Goal: Information Seeking & Learning: Learn about a topic

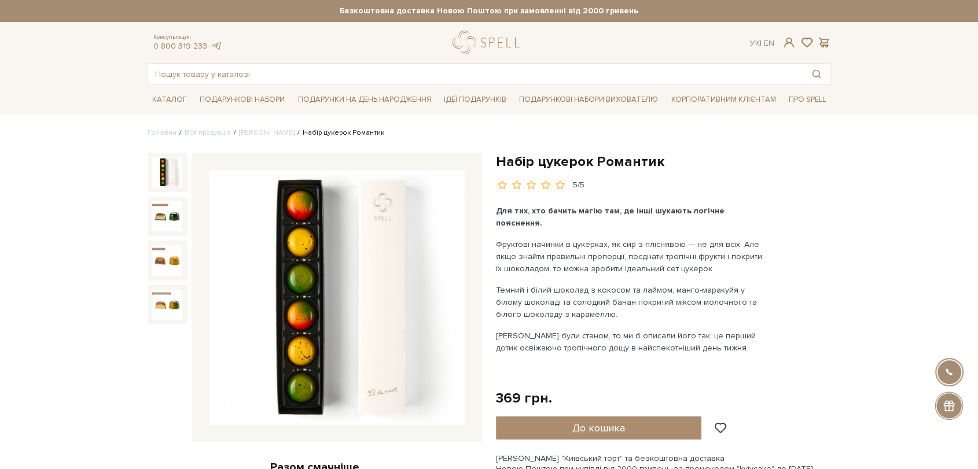
click at [383, 69] on input "text" at bounding box center [475, 74] width 655 height 21
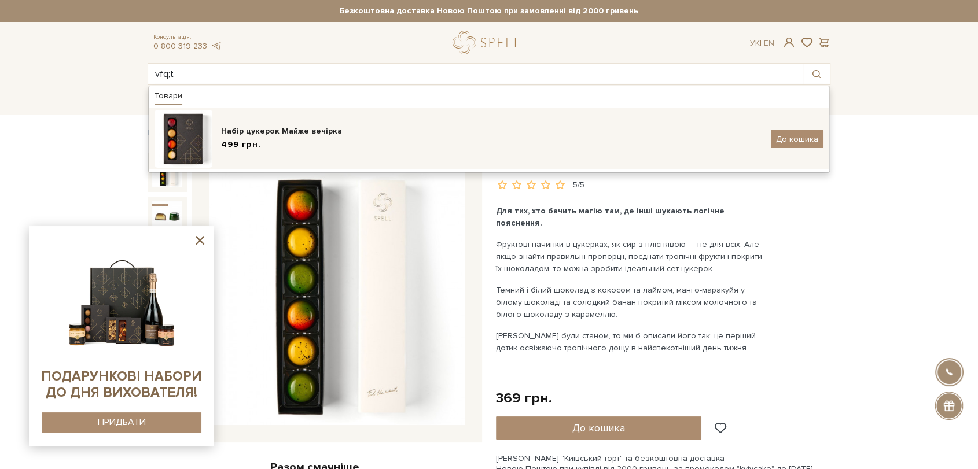
type input "vfq;t"
click at [381, 127] on div "Набір цукерок Майже вечірка" at bounding box center [491, 132] width 541 height 12
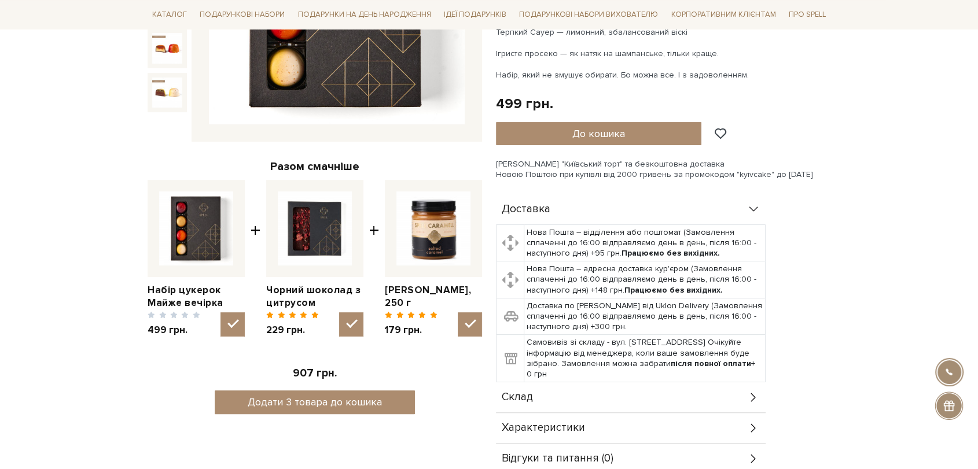
scroll to position [386, 0]
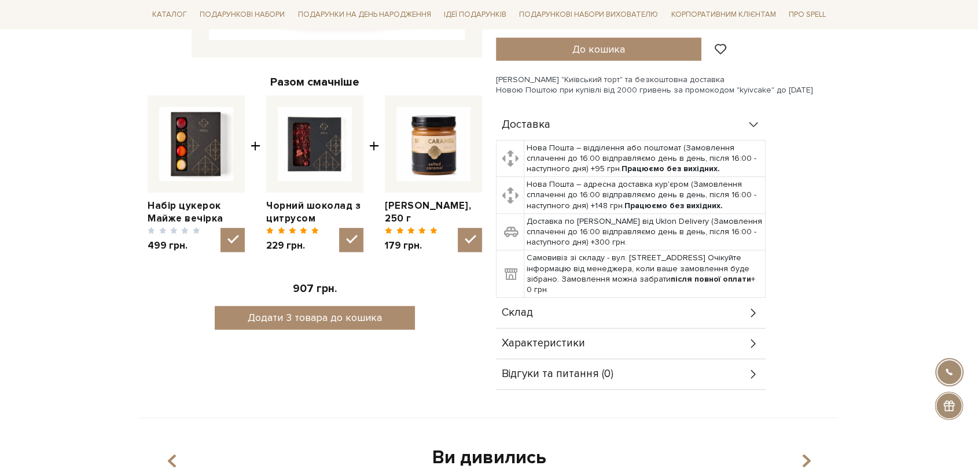
click at [692, 310] on div "Склад" at bounding box center [631, 313] width 270 height 30
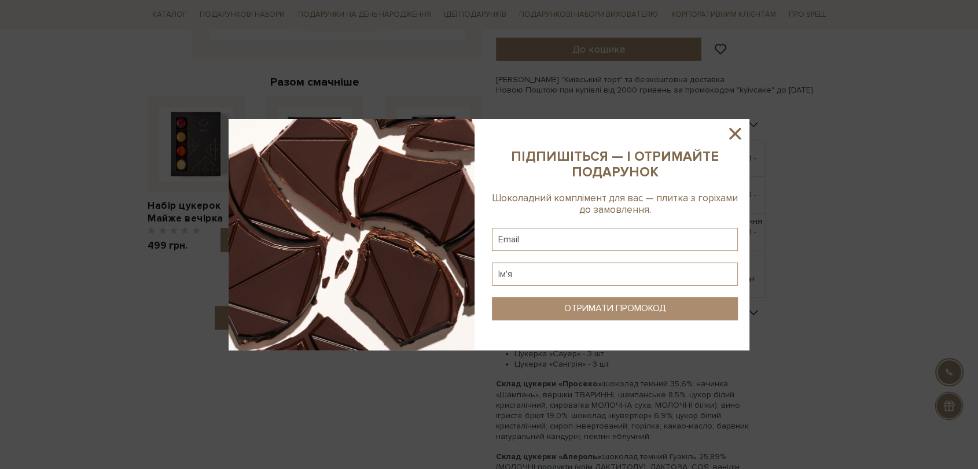
click at [733, 127] on icon at bounding box center [735, 134] width 20 height 20
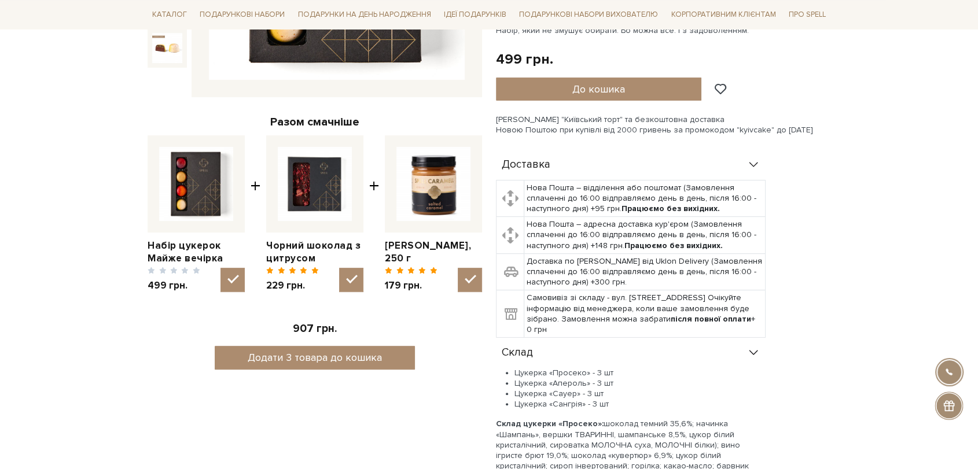
scroll to position [0, 0]
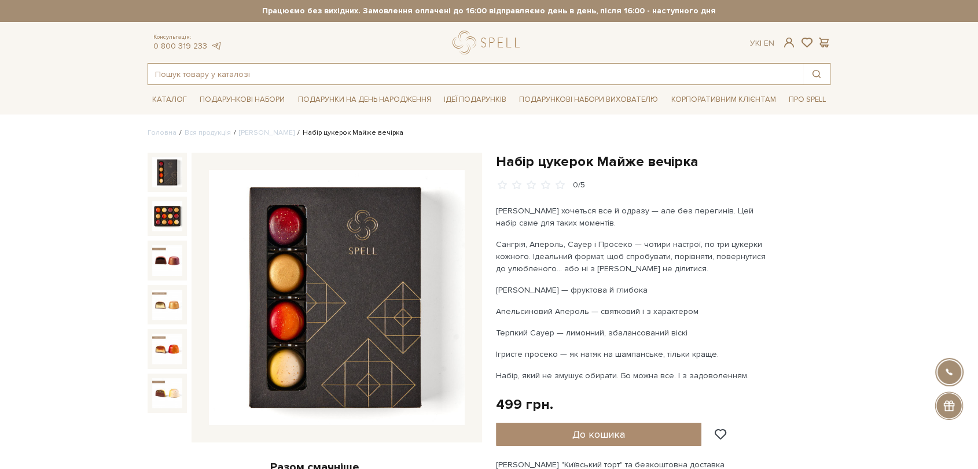
click at [372, 77] on input "text" at bounding box center [475, 74] width 655 height 21
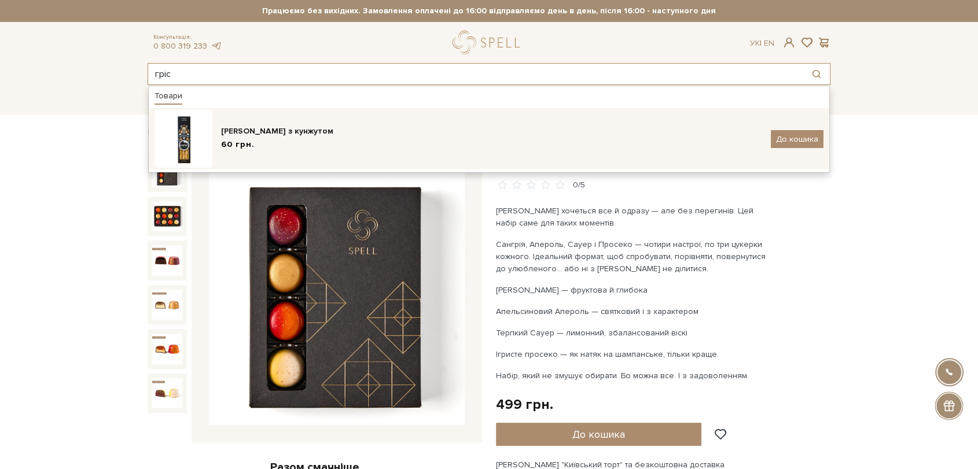
type input "гріс"
click at [350, 145] on div "60 грн." at bounding box center [491, 145] width 541 height 12
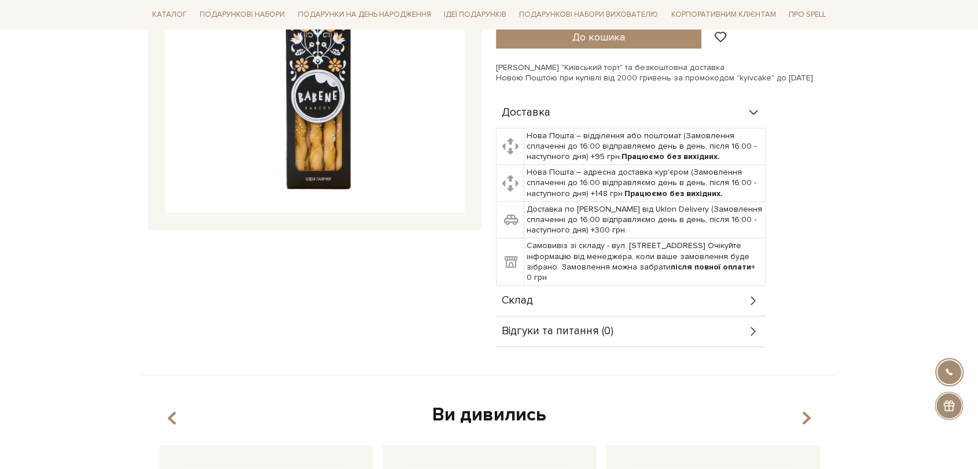
scroll to position [321, 0]
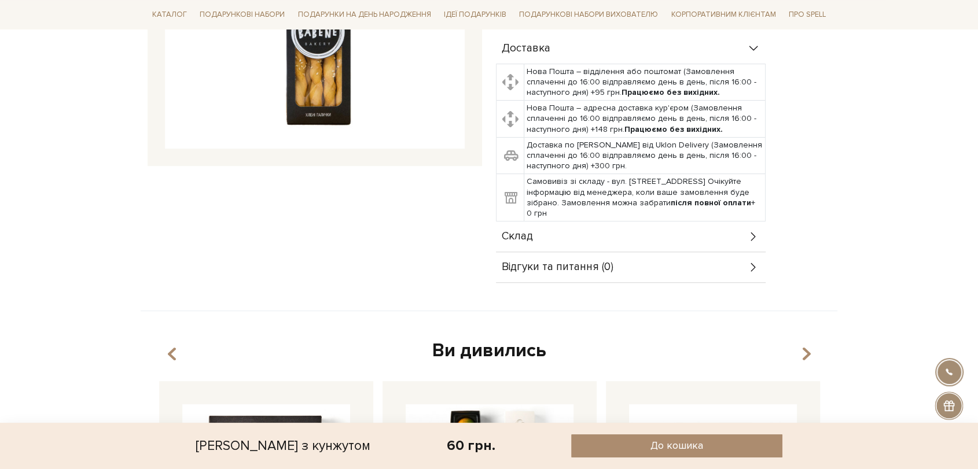
click at [592, 238] on div "Склад" at bounding box center [631, 237] width 270 height 30
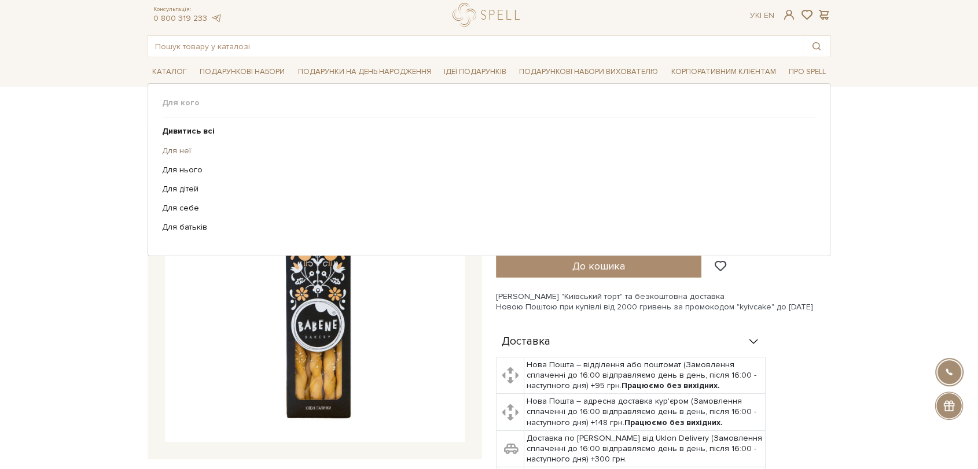
scroll to position [0, 0]
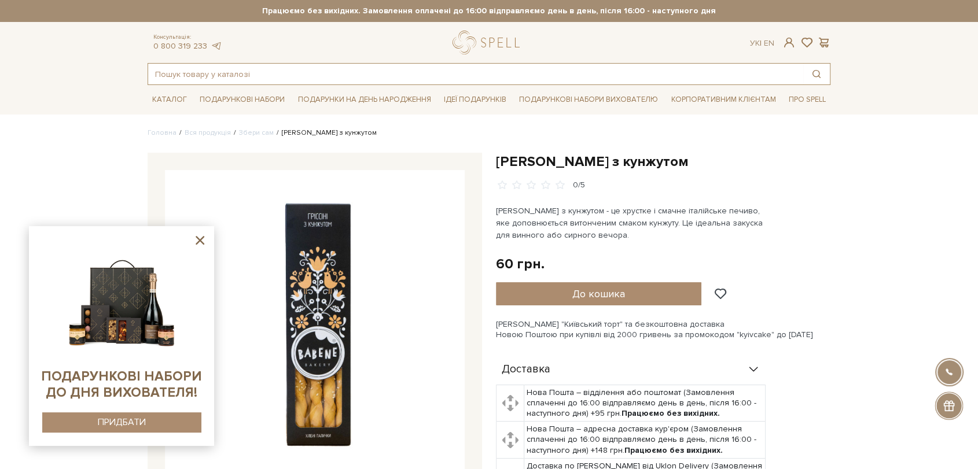
click at [446, 75] on input "text" at bounding box center [475, 74] width 655 height 21
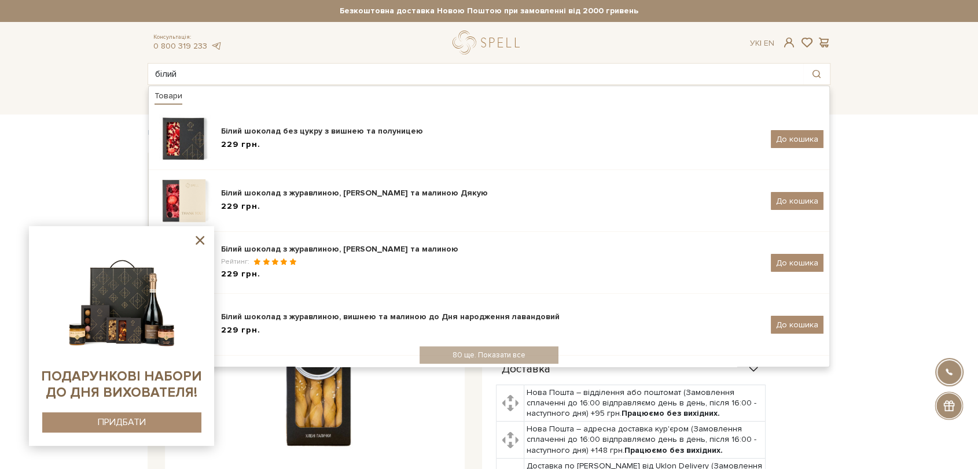
click at [199, 243] on icon at bounding box center [200, 240] width 14 height 14
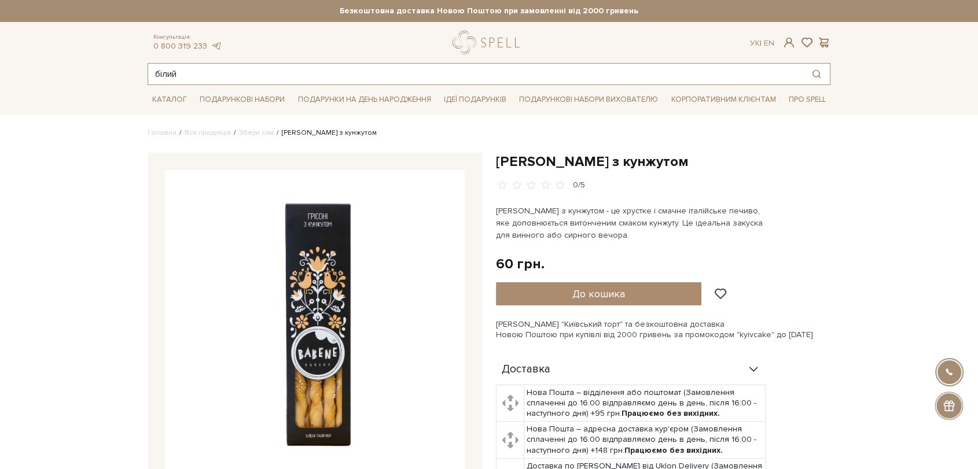
click at [211, 74] on input "білий" at bounding box center [475, 74] width 655 height 21
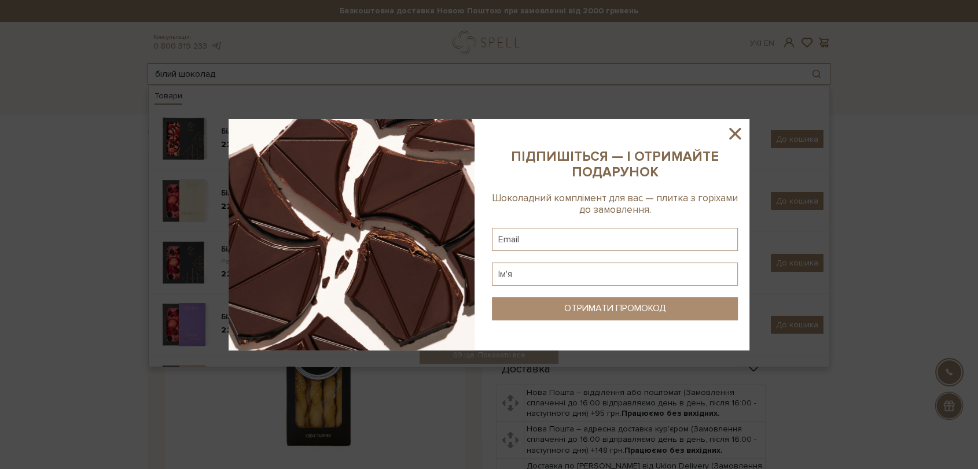
type input "білий шоколад"
click at [726, 135] on icon at bounding box center [735, 134] width 20 height 20
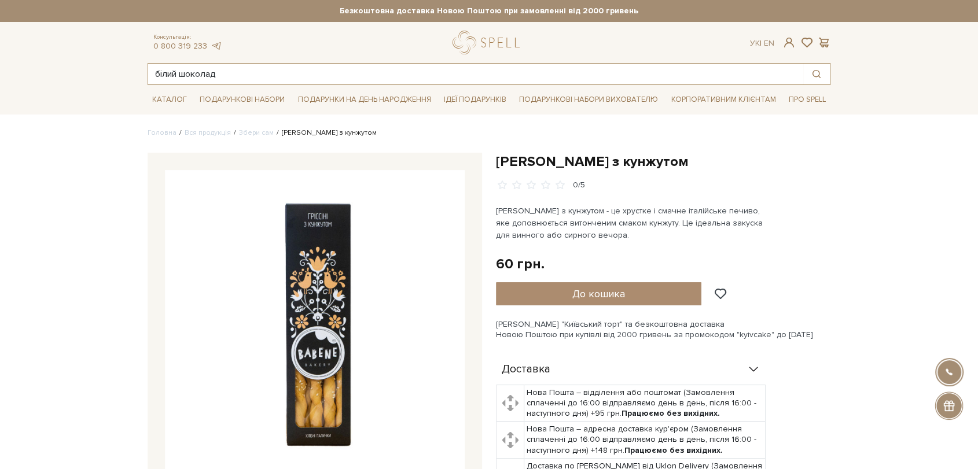
click at [261, 77] on input "білий шоколад" at bounding box center [475, 74] width 655 height 21
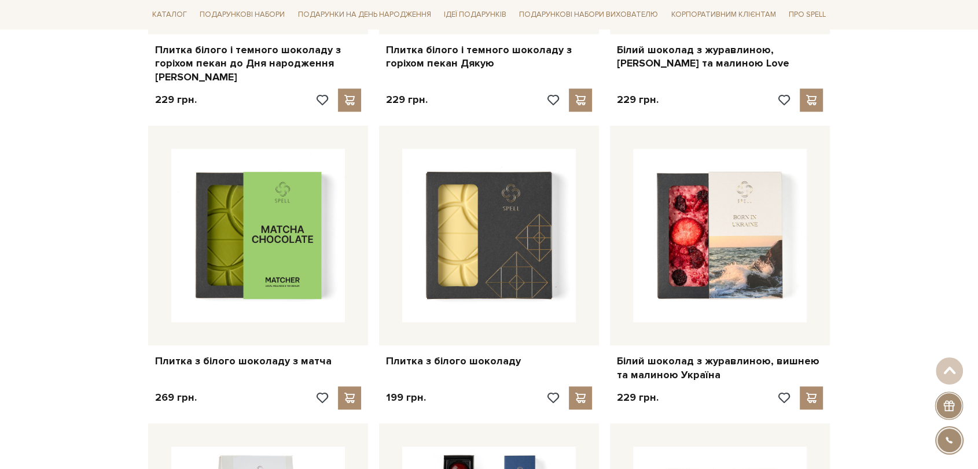
scroll to position [1222, 0]
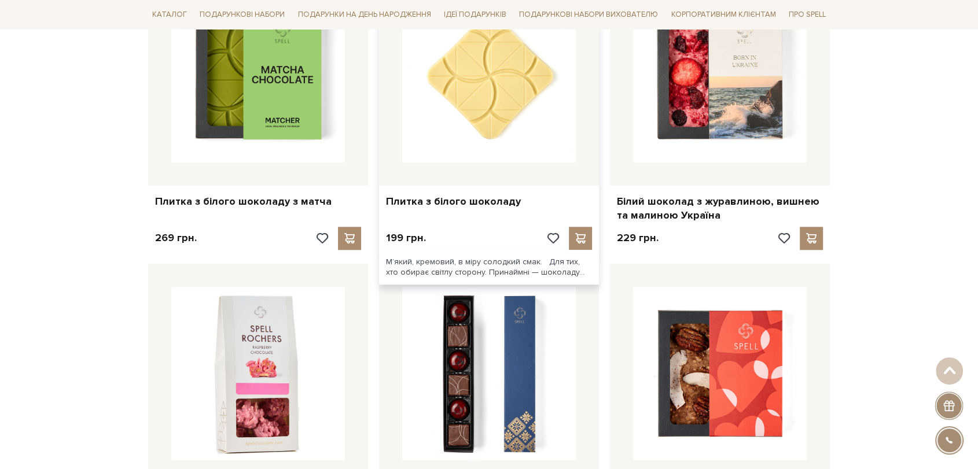
click at [457, 103] on img at bounding box center [489, 76] width 174 height 174
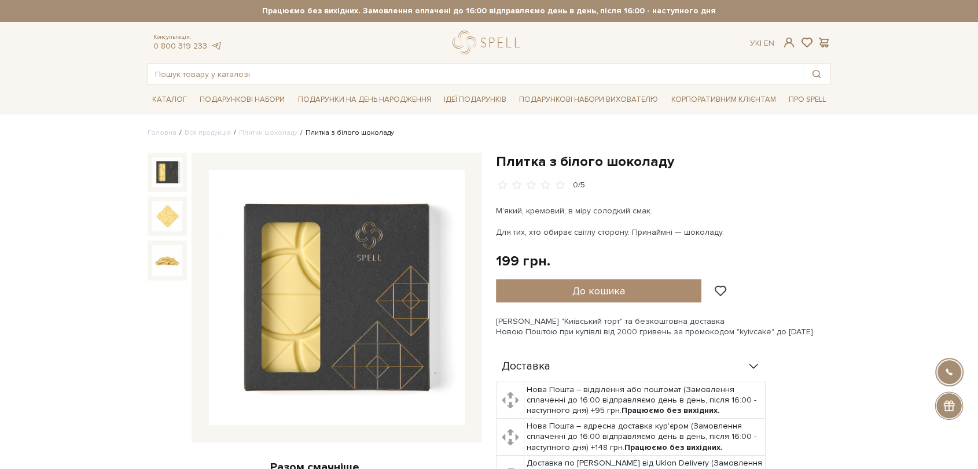
click at [357, 243] on img at bounding box center [337, 298] width 256 height 256
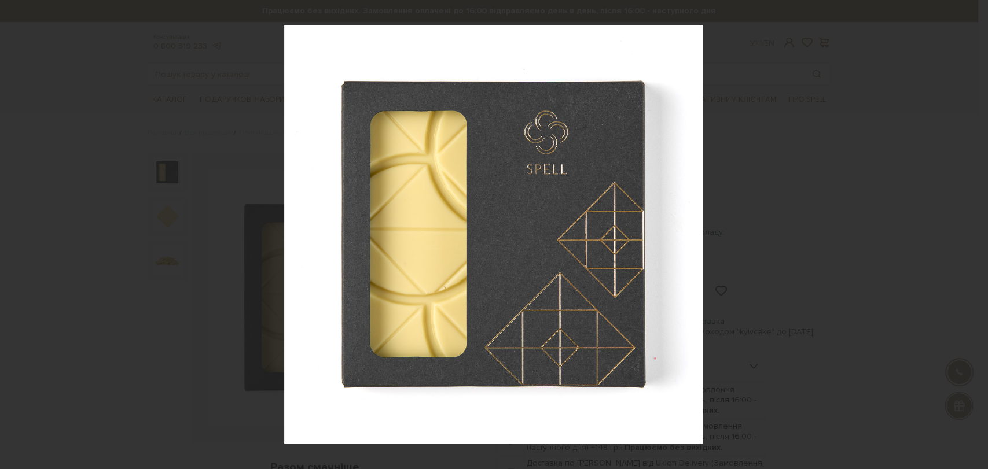
drag, startPoint x: 466, startPoint y: 208, endPoint x: 875, endPoint y: 302, distance: 419.9
click at [875, 302] on div at bounding box center [494, 234] width 988 height 469
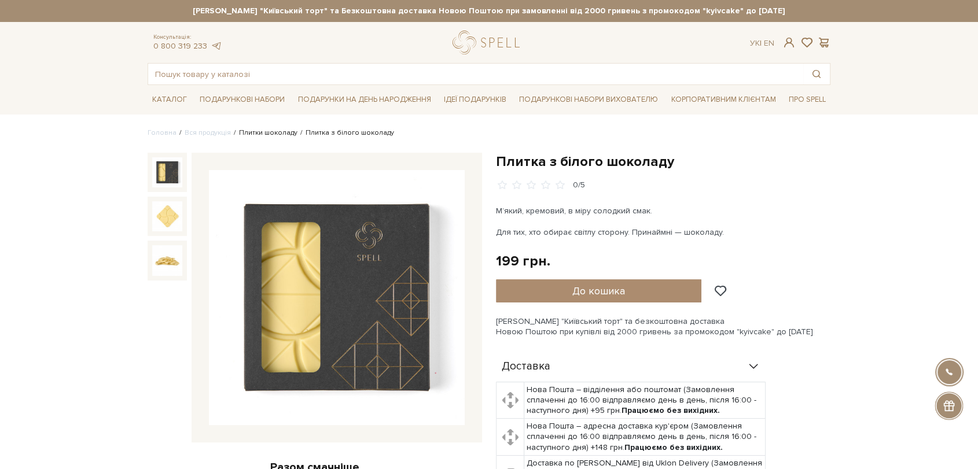
click at [256, 129] on link "Плитки шоколаду" at bounding box center [268, 133] width 58 height 9
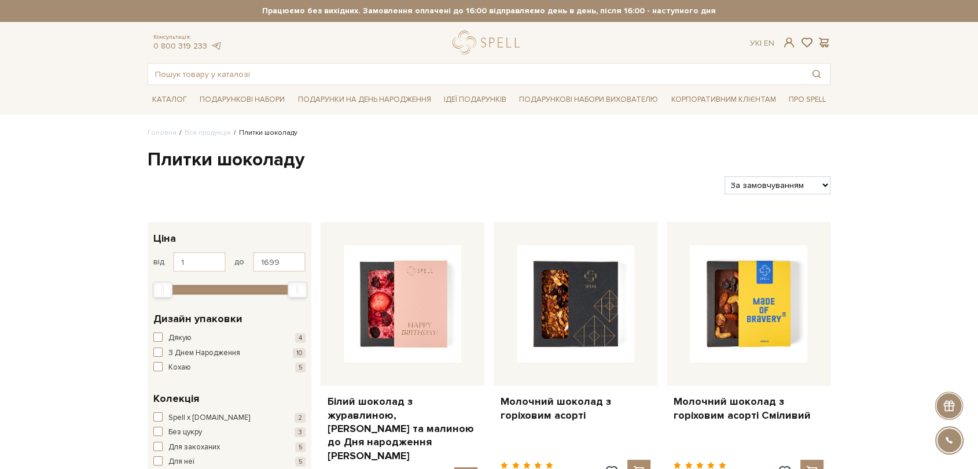
select select "[URL][DOMAIN_NAME]"
click at [725, 177] on select "За замовчуванням За Ціною (зростання) За Ціною (зменшення) Новинки За популярні…" at bounding box center [778, 186] width 106 height 18
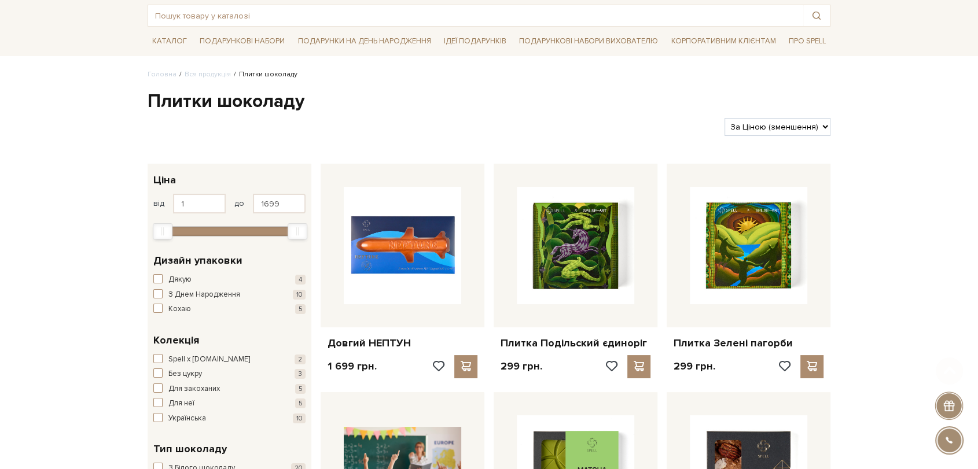
scroll to position [129, 0]
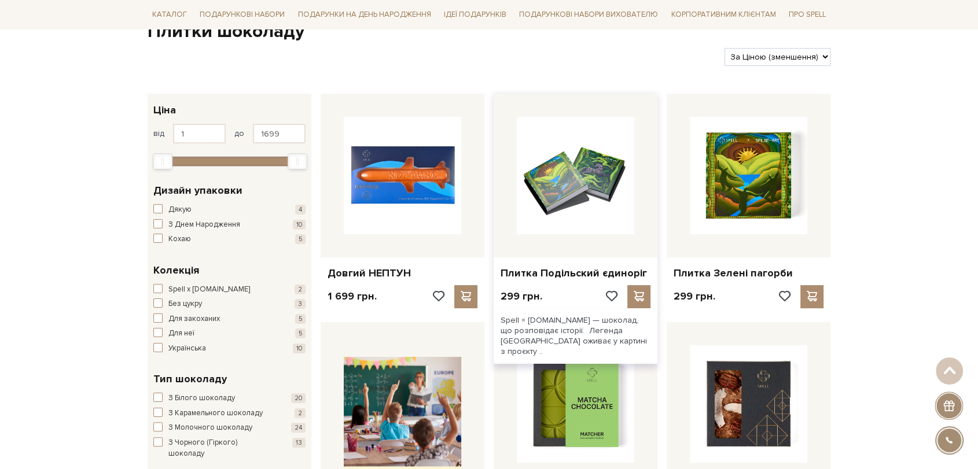
click at [603, 174] on img at bounding box center [576, 176] width 118 height 118
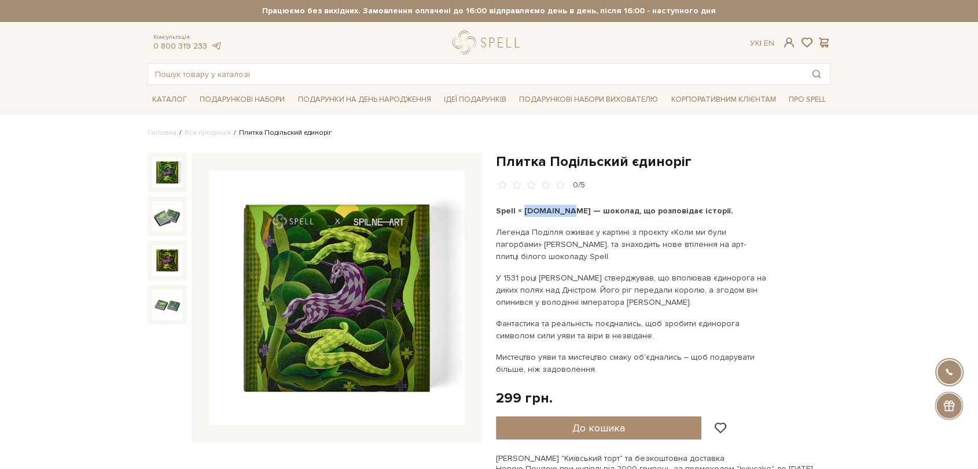
click at [556, 207] on b "Spell × Spilne.art — шоколад, що розповідає історії." at bounding box center [614, 211] width 237 height 10
drag, startPoint x: 498, startPoint y: 210, endPoint x: 557, endPoint y: 205, distance: 59.2
click at [557, 205] on p "Spell × Spilne.art — шоколад, що розповідає історії." at bounding box center [631, 211] width 271 height 12
copy b "Spell × Spilne.art"
